Goal: Task Accomplishment & Management: Manage account settings

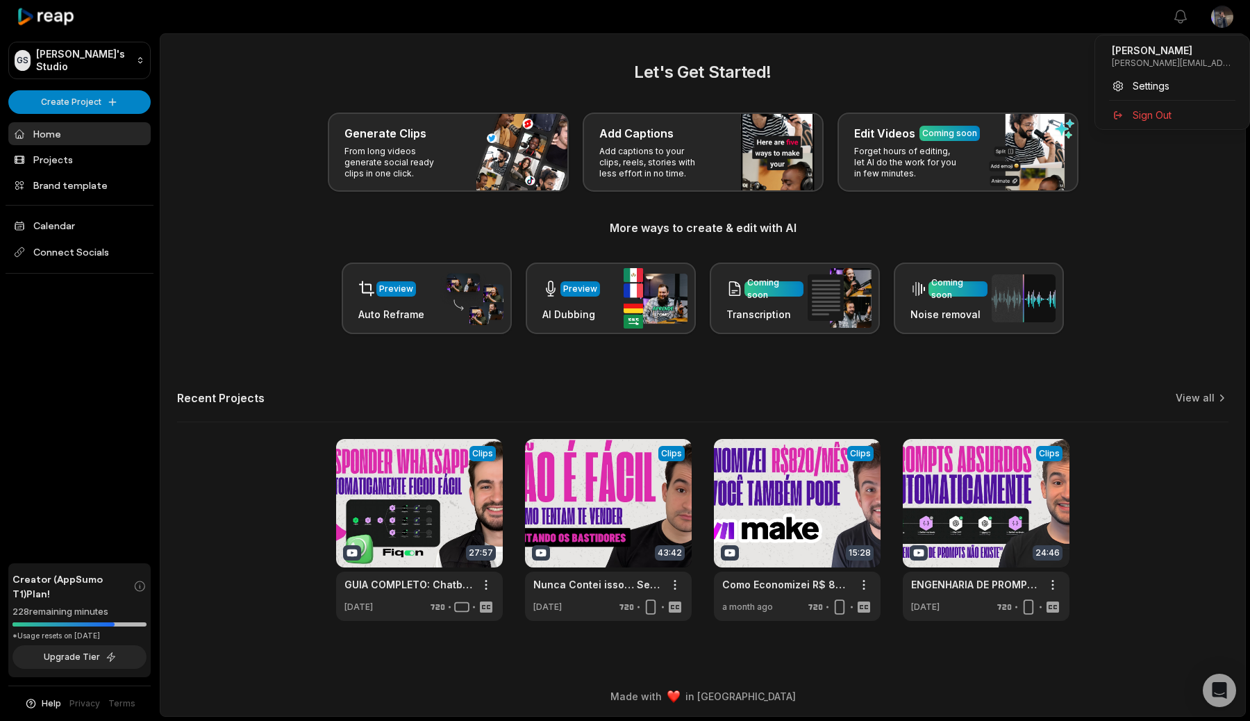
click at [1230, 17] on html "GS [PERSON_NAME]'s Studio Create Project Home Projects Brand template Calendar …" at bounding box center [625, 360] width 1250 height 721
click at [1164, 77] on div "Settings" at bounding box center [1172, 85] width 143 height 23
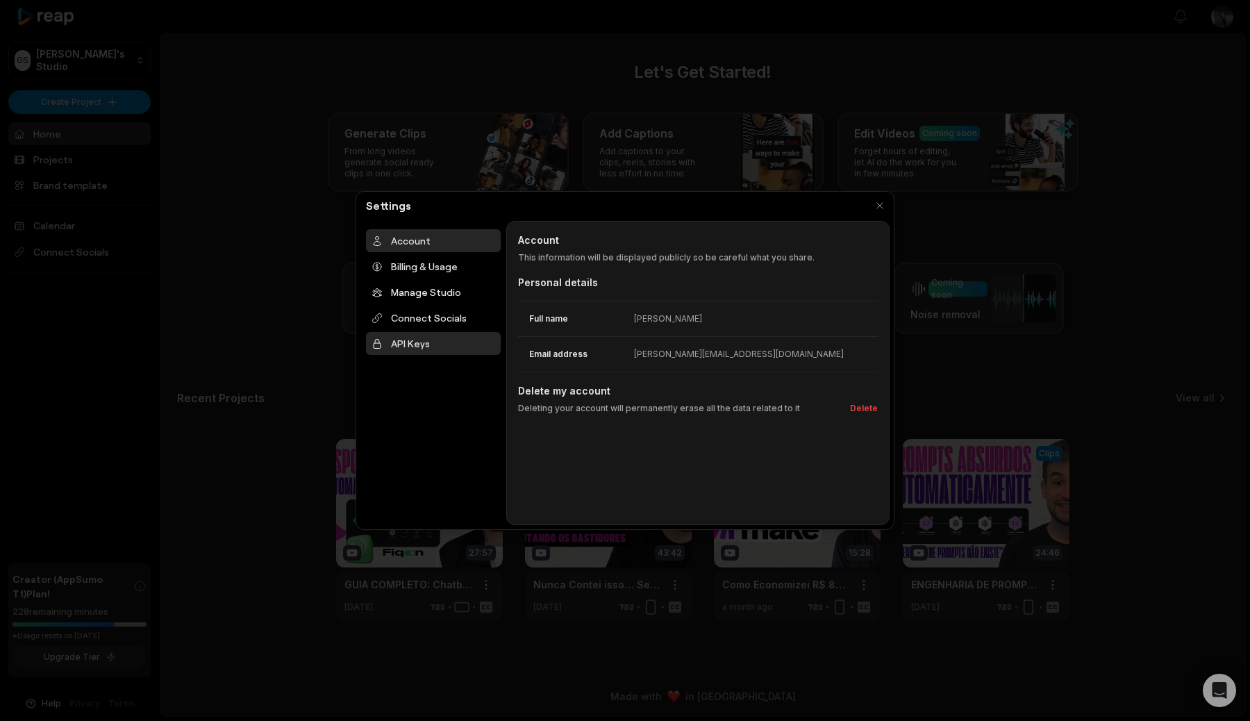
click at [433, 342] on div "API Keys" at bounding box center [433, 343] width 135 height 23
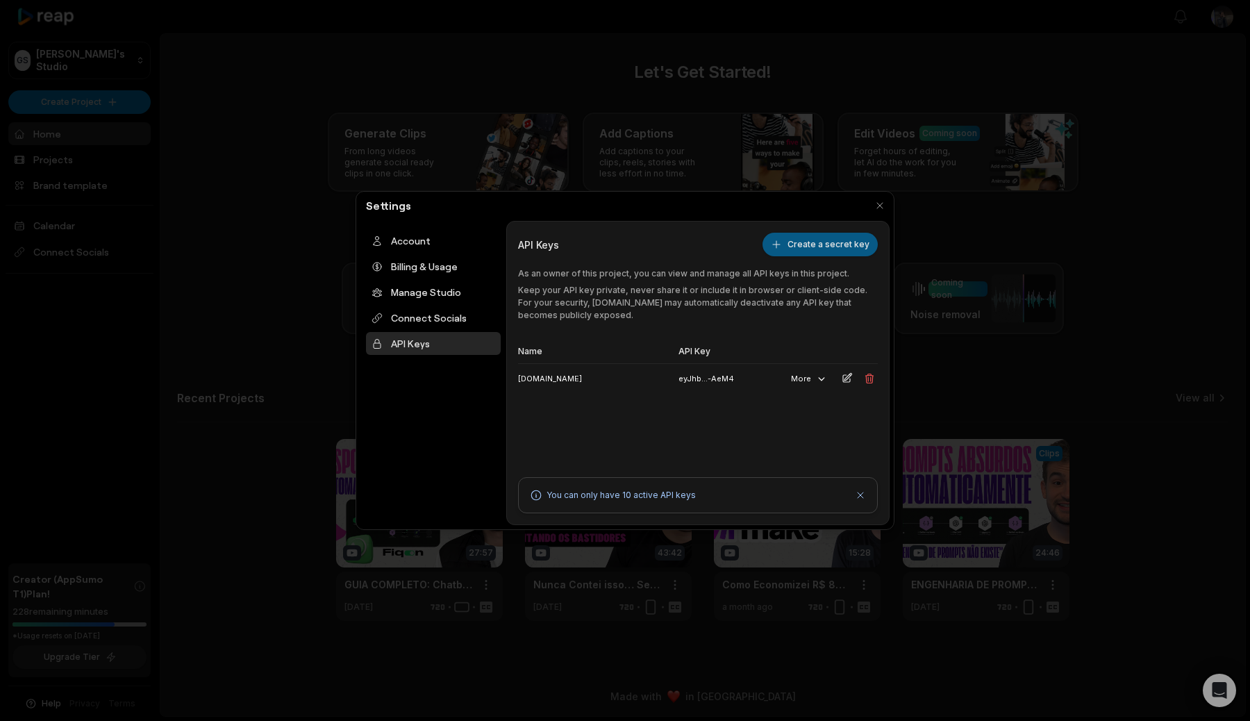
click at [827, 247] on button "Create a secret key" at bounding box center [820, 245] width 115 height 24
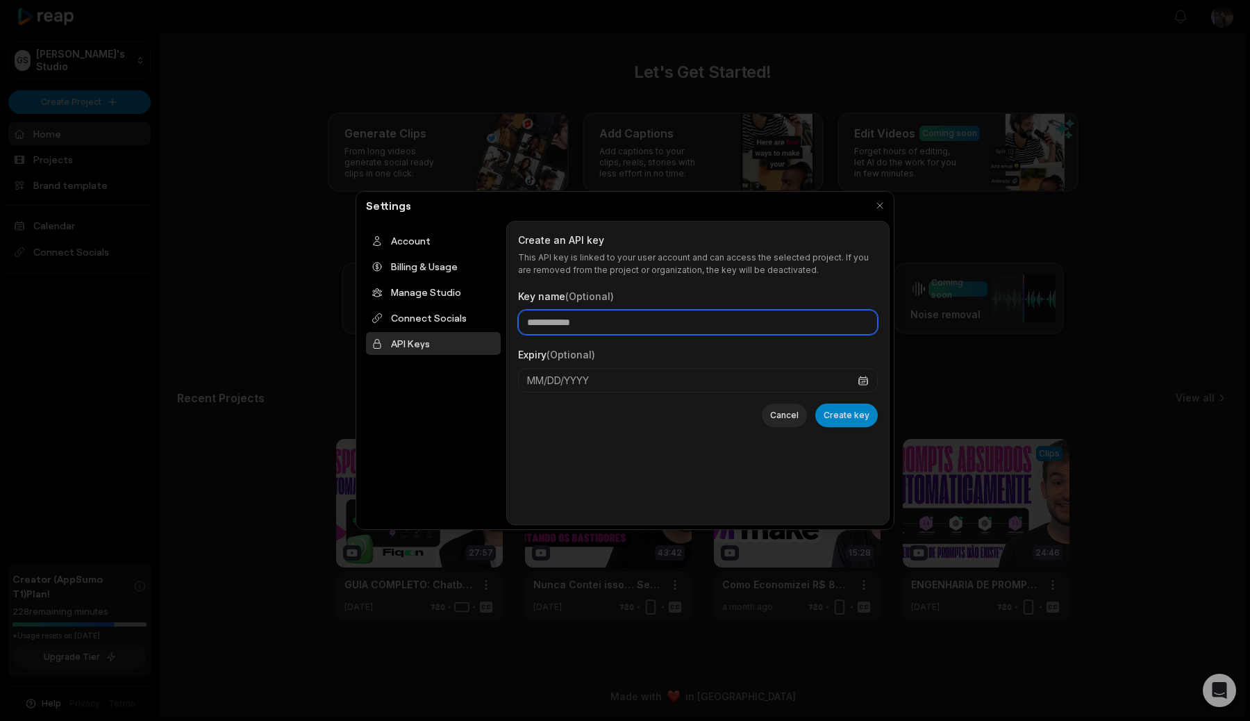
click at [651, 324] on input "Key name (Optional)" at bounding box center [698, 322] width 360 height 25
type input "****"
click at [885, 210] on button "button" at bounding box center [879, 205] width 19 height 19
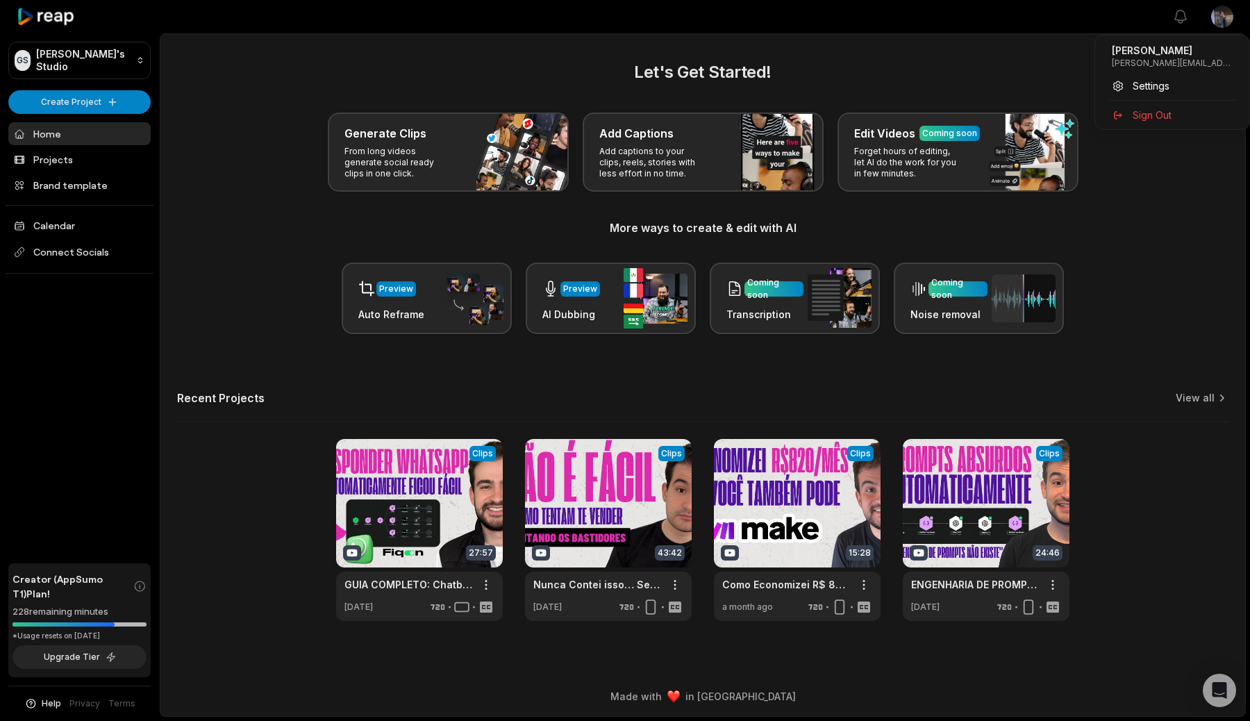
click at [1220, 20] on html "GS [PERSON_NAME]'s Studio Create Project Home Projects Brand template Calendar …" at bounding box center [625, 360] width 1250 height 721
click at [1141, 89] on span "Settings" at bounding box center [1151, 85] width 37 height 15
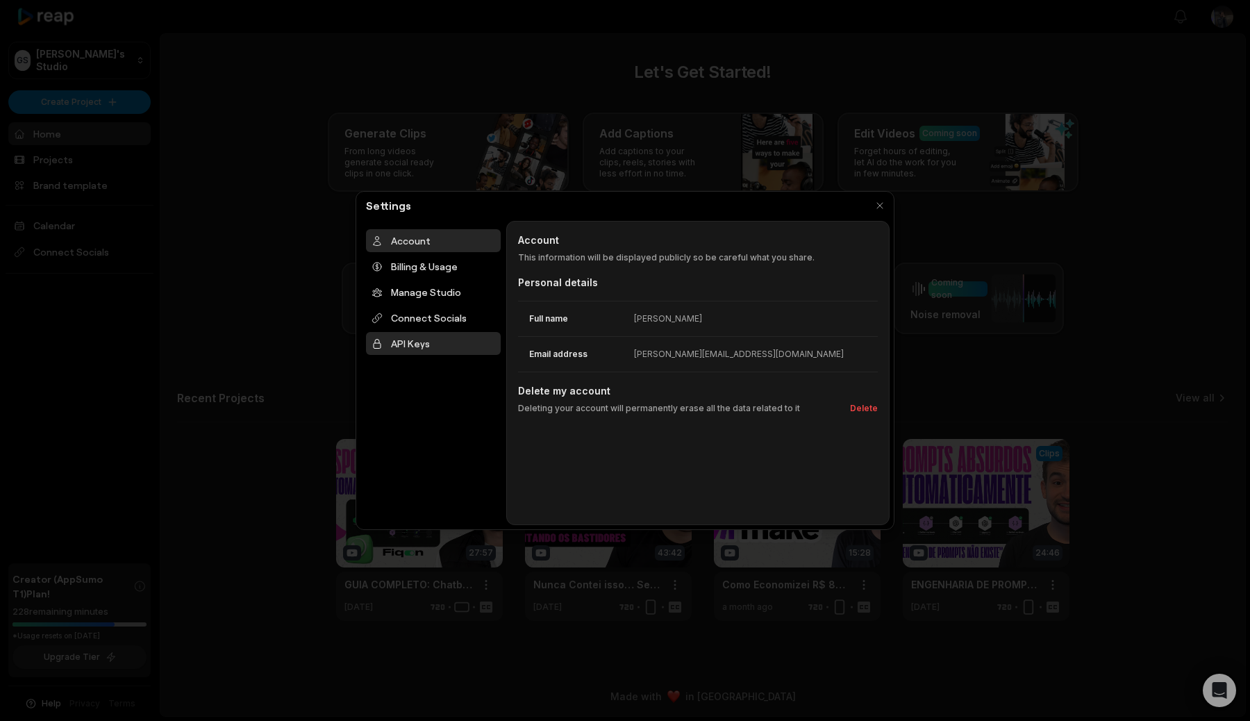
click at [424, 347] on div "API Keys" at bounding box center [433, 343] width 135 height 23
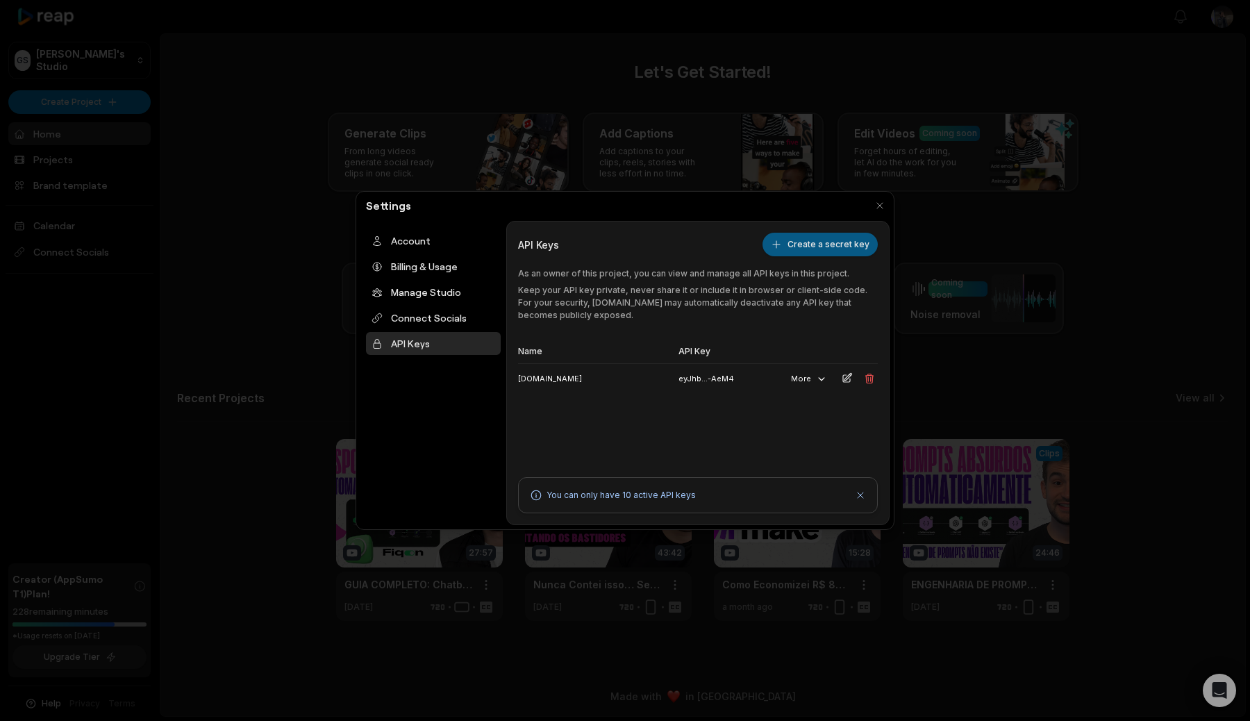
click at [807, 250] on button "Create a secret key" at bounding box center [820, 245] width 115 height 24
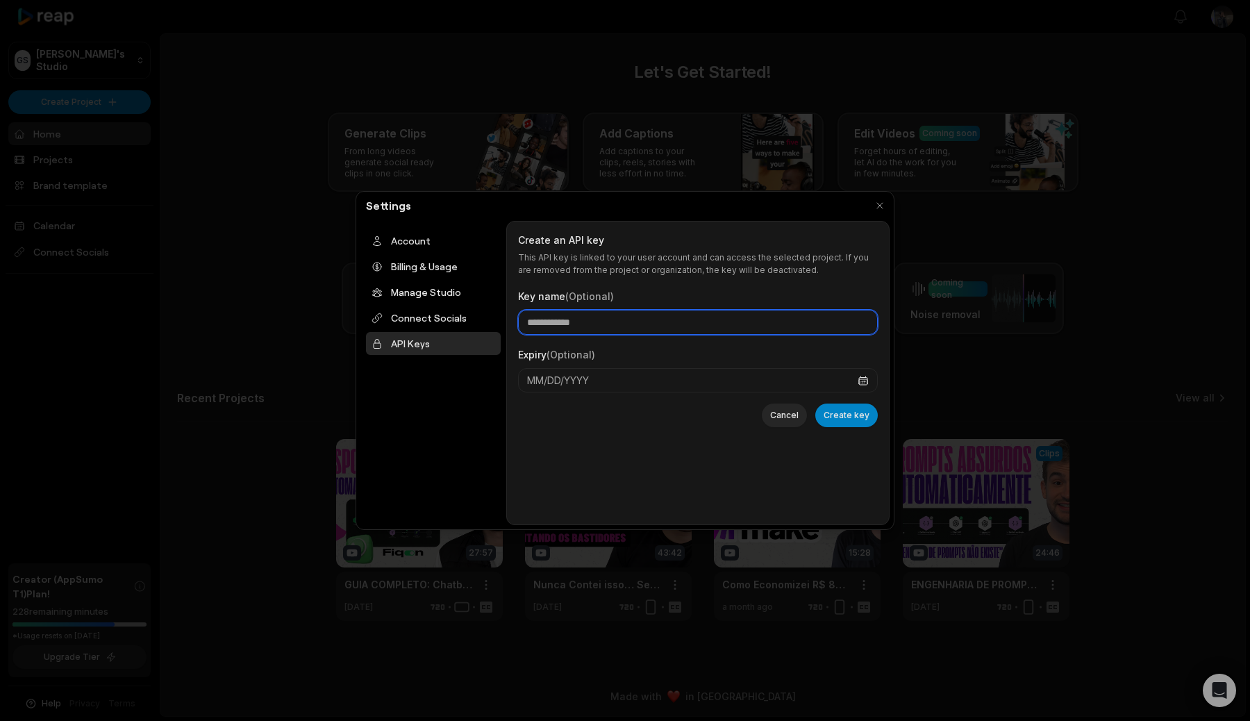
click at [583, 313] on input "Key name (Optional)" at bounding box center [698, 322] width 360 height 25
type input "**********"
click at [832, 418] on button "Create key" at bounding box center [847, 416] width 63 height 24
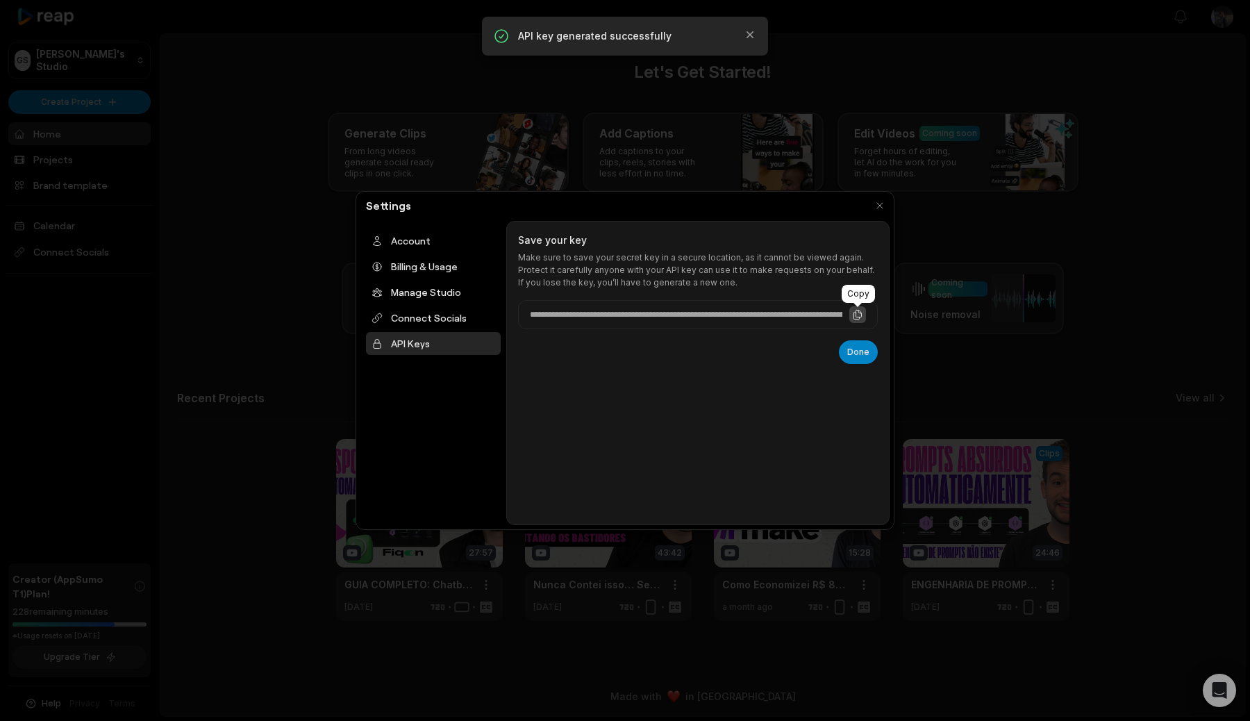
click at [854, 311] on icon at bounding box center [857, 314] width 11 height 11
click at [883, 210] on button "button" at bounding box center [879, 205] width 19 height 19
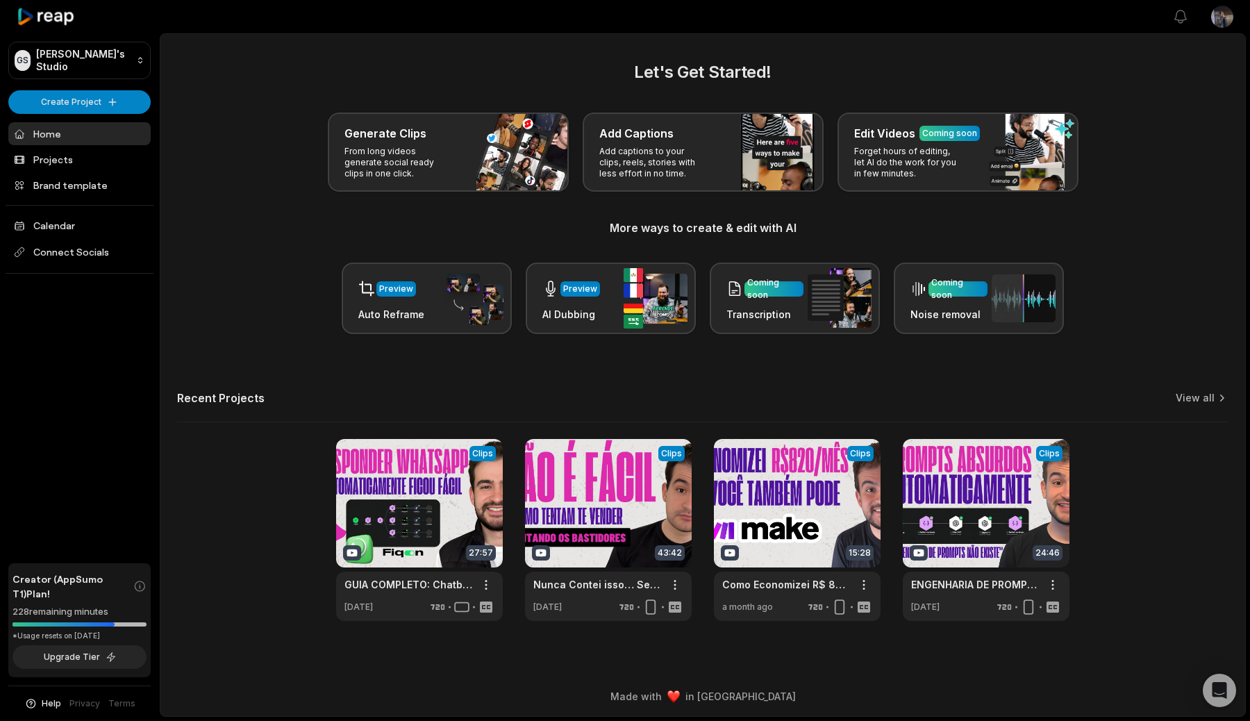
click at [1221, 18] on html "GS [PERSON_NAME]'s Studio Create Project Home Projects Brand template Calendar …" at bounding box center [625, 360] width 1250 height 721
click at [1155, 89] on span "Settings" at bounding box center [1151, 85] width 37 height 15
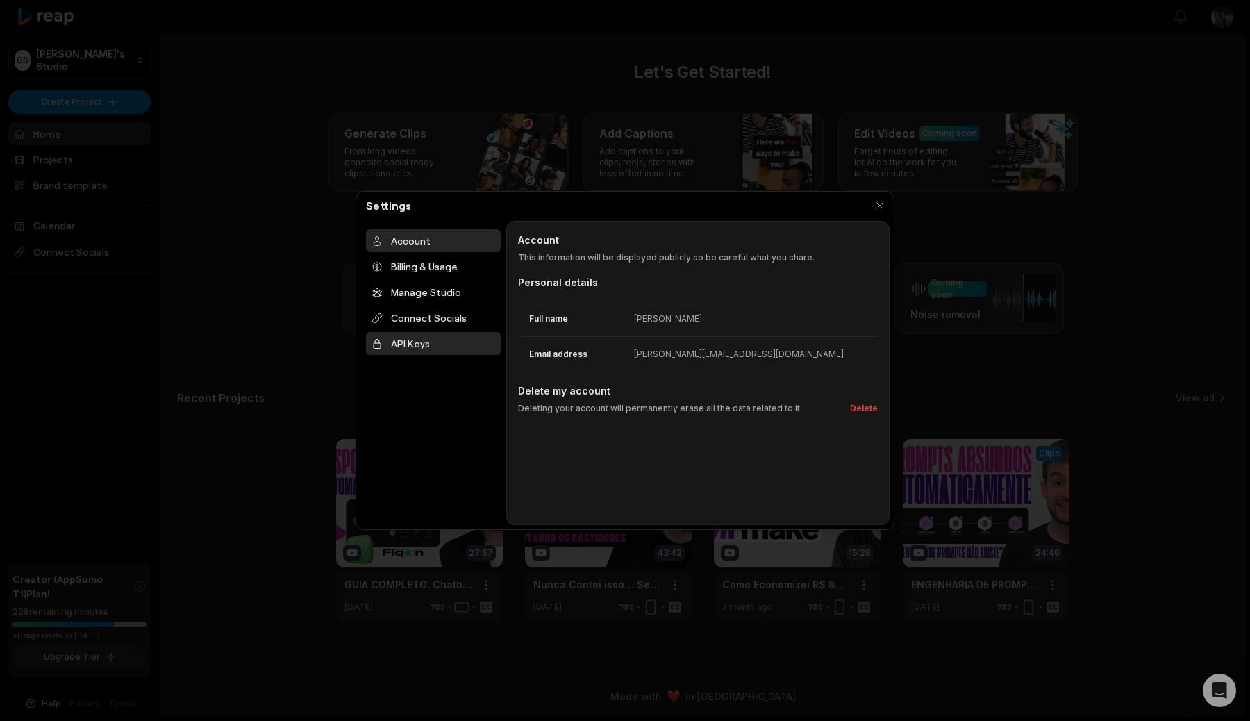
click at [433, 345] on div "API Keys" at bounding box center [433, 343] width 135 height 23
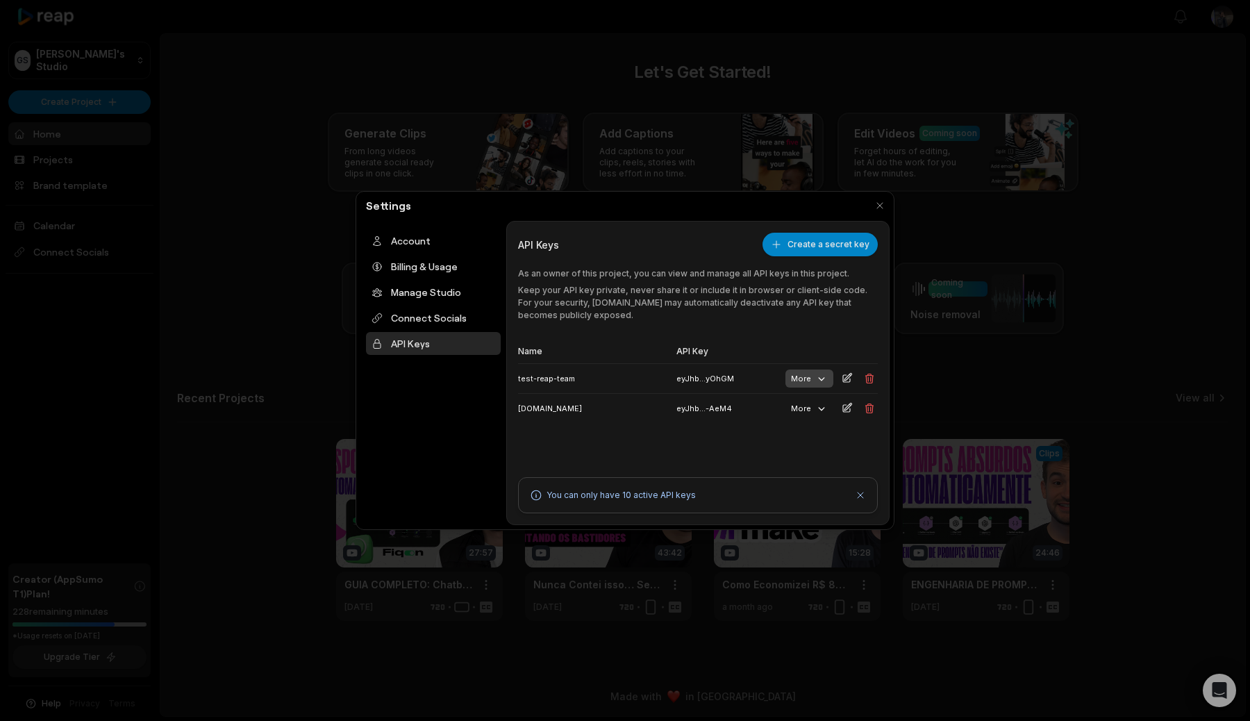
click at [807, 381] on button "More" at bounding box center [810, 379] width 48 height 18
click at [870, 438] on div "Name API Key test-reap-team eyJhb...yOhGM More [DOMAIN_NAME] eyJhb...-AeM4 More" at bounding box center [698, 397] width 360 height 114
click at [872, 374] on icon at bounding box center [870, 378] width 8 height 9
click at [734, 436] on div "Name API Key [DOMAIN_NAME] [PERSON_NAME]...-AeM4 More" at bounding box center [698, 397] width 360 height 114
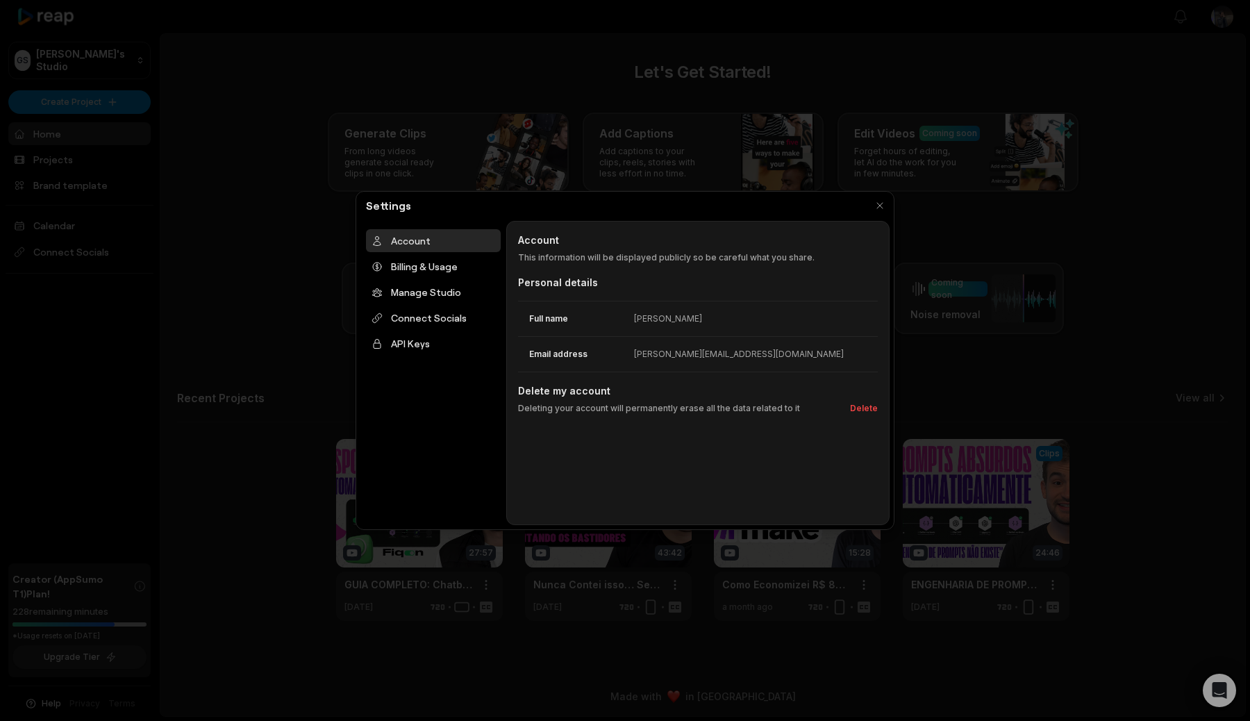
click at [306, 377] on div at bounding box center [625, 360] width 1250 height 721
